Goal: Task Accomplishment & Management: Manage account settings

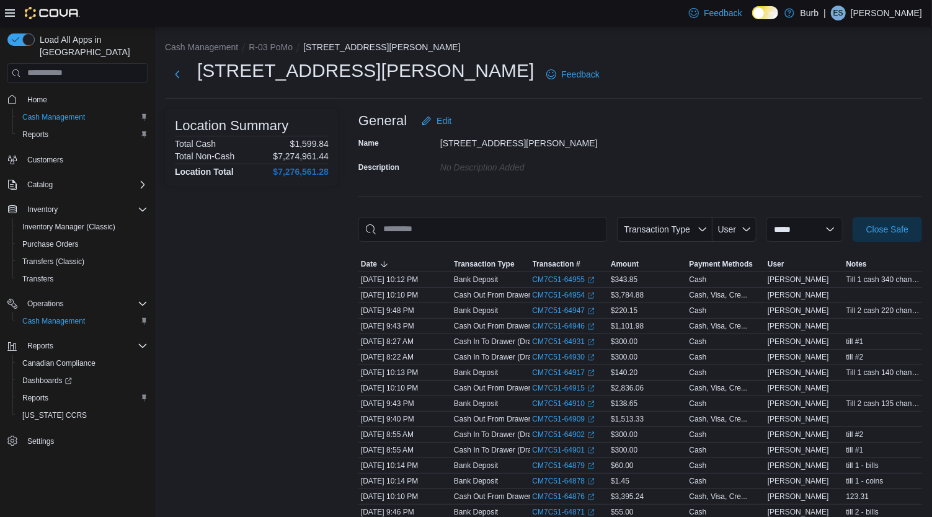
click at [872, 13] on p "[PERSON_NAME]" at bounding box center [885, 13] width 71 height 15
click at [824, 121] on button "Sign Out" at bounding box center [860, 120] width 114 height 20
